Goal: Task Accomplishment & Management: Manage account settings

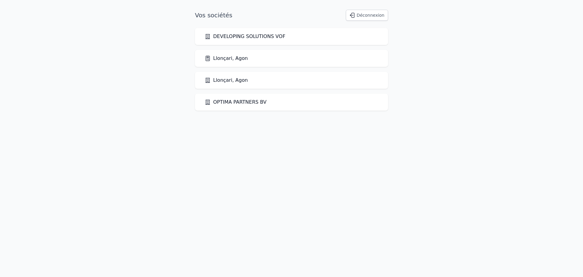
click at [220, 59] on link "Llonçari, Agon" at bounding box center [226, 58] width 43 height 7
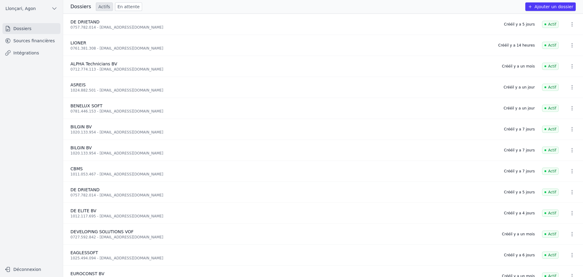
click at [25, 40] on link "Sources financières" at bounding box center [31, 40] width 58 height 11
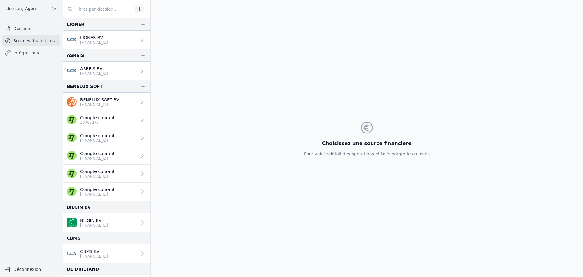
scroll to position [101, 0]
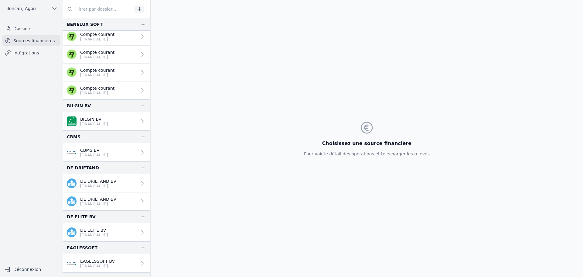
click at [105, 236] on p "[FINANCIAL_ID]" at bounding box center [94, 234] width 28 height 5
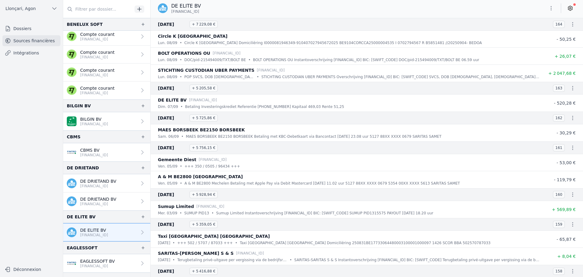
click at [570, 10] on icon at bounding box center [570, 8] width 6 height 6
